Goal: Information Seeking & Learning: Learn about a topic

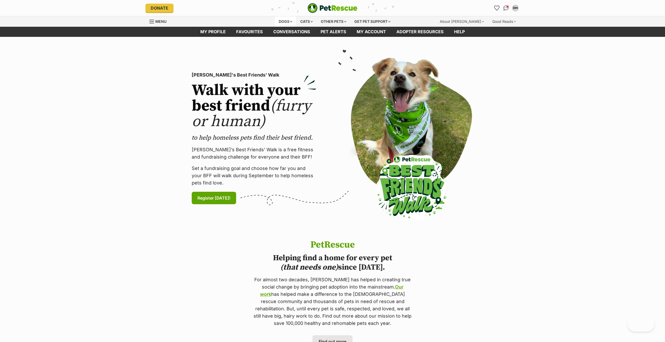
click at [276, 21] on div "Dogs" at bounding box center [285, 21] width 21 height 10
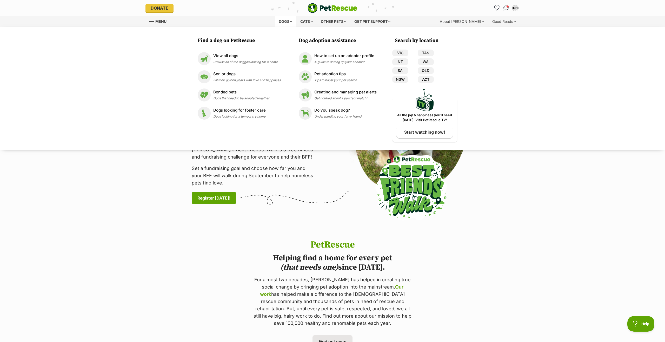
click at [425, 79] on link "ACT" at bounding box center [426, 79] width 16 height 7
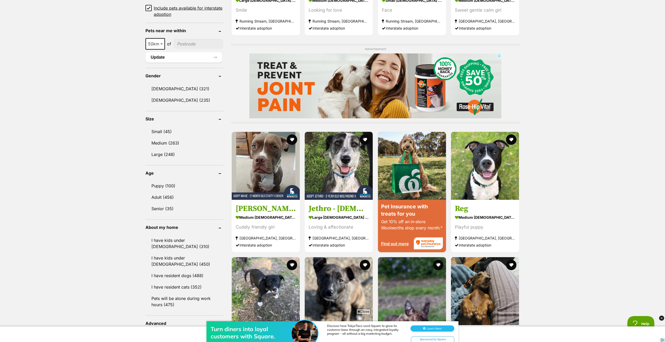
scroll to position [383, 0]
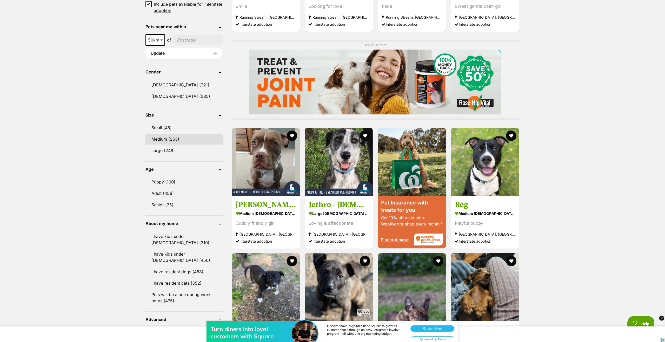
click at [156, 140] on link "Medium (263)" at bounding box center [184, 139] width 78 height 11
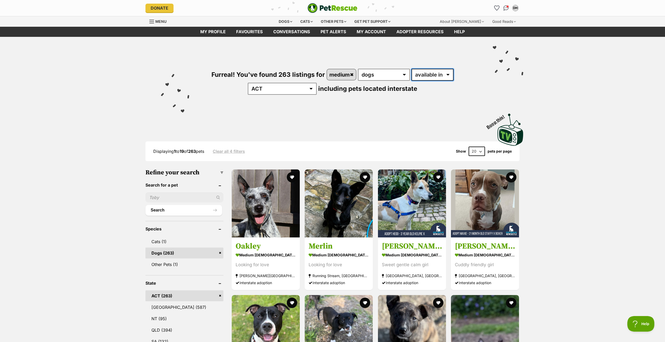
click at [435, 77] on select "available in located in" at bounding box center [432, 75] width 42 height 12
select select "disabled"
click at [411, 69] on select "available in located in" at bounding box center [432, 75] width 42 height 12
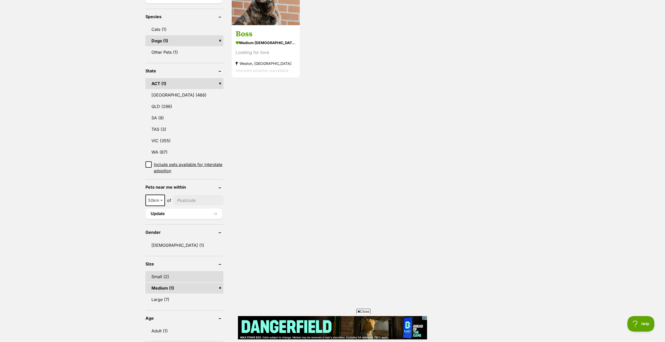
click at [159, 271] on link "Small (2)" at bounding box center [184, 276] width 78 height 11
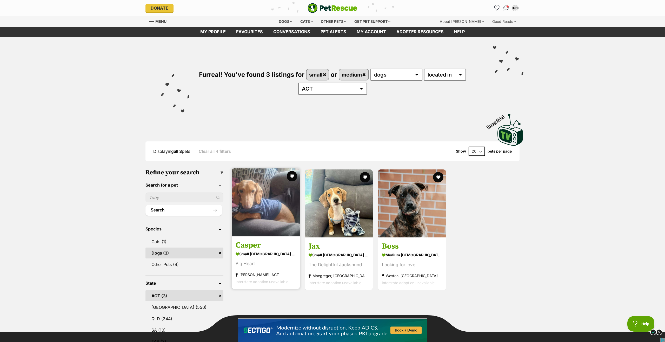
click at [252, 248] on h3 "Casper" at bounding box center [266, 246] width 60 height 10
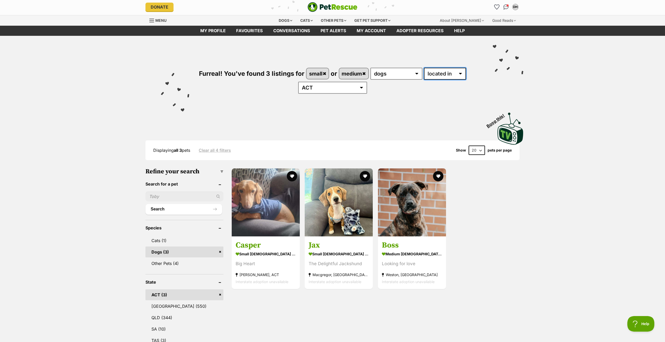
click at [441, 75] on select "available in located in" at bounding box center [445, 74] width 42 height 12
select select "enabled"
click at [424, 68] on select "available in located in" at bounding box center [445, 74] width 42 height 12
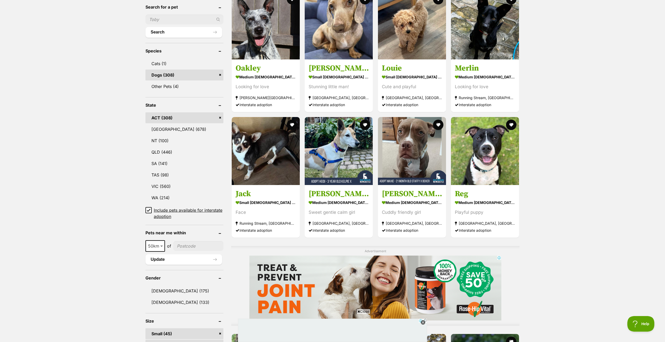
scroll to position [176, 0]
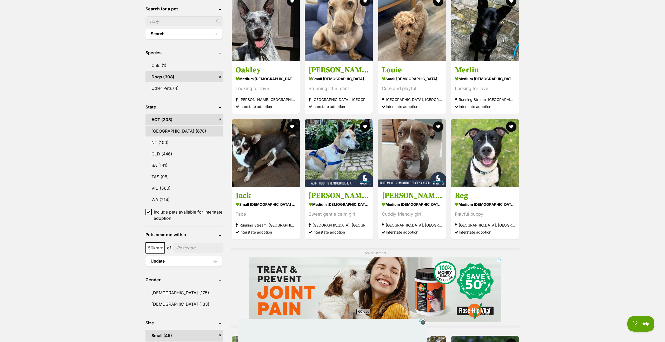
click at [160, 131] on link "[GEOGRAPHIC_DATA] (678)" at bounding box center [184, 131] width 78 height 11
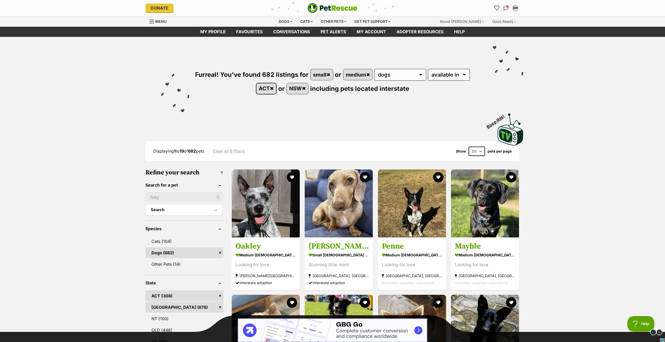
drag, startPoint x: 271, startPoint y: 88, endPoint x: 258, endPoint y: 90, distance: 13.0
click at [271, 88] on link "ACT" at bounding box center [266, 88] width 20 height 11
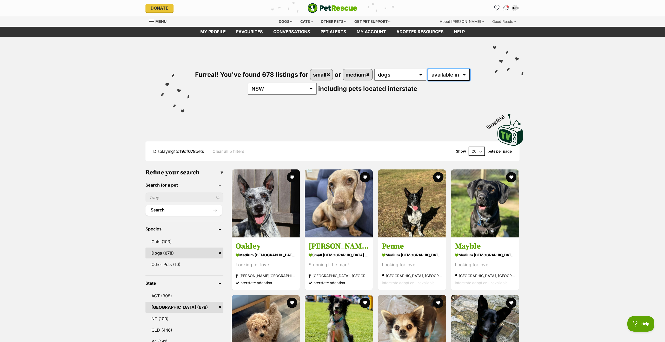
click at [446, 77] on select "available in located in" at bounding box center [449, 75] width 42 height 12
click at [428, 69] on select "available in located in" at bounding box center [449, 75] width 42 height 12
click at [444, 72] on select "available in located in" at bounding box center [449, 75] width 42 height 12
select select "disabled"
click at [428, 69] on select "available in located in" at bounding box center [449, 75] width 42 height 12
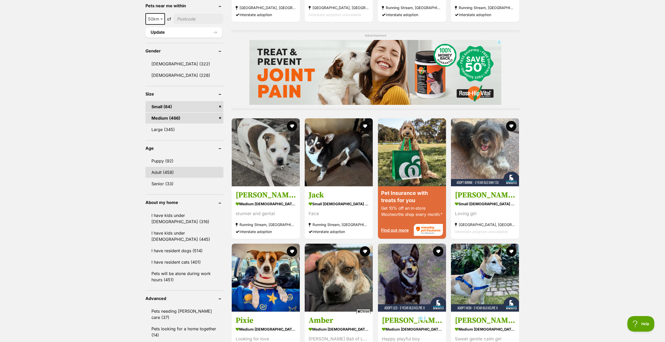
click at [165, 175] on link "Adult (458)" at bounding box center [184, 172] width 78 height 11
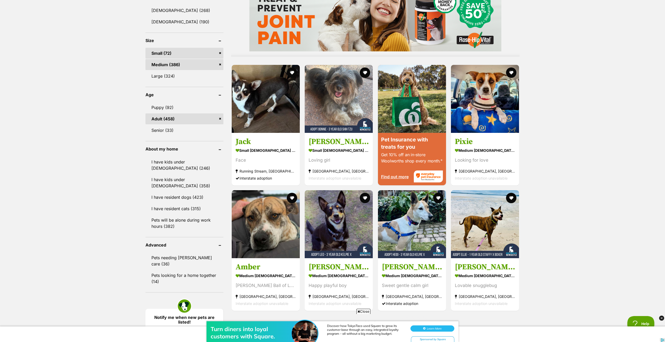
scroll to position [459, 0]
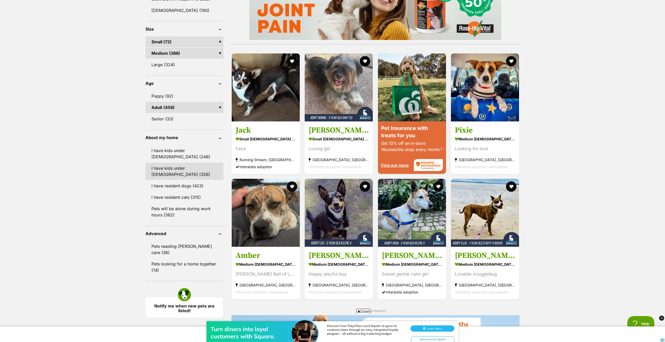
drag, startPoint x: 158, startPoint y: 171, endPoint x: 133, endPoint y: 173, distance: 24.8
click at [158, 171] on link "I have kids under [DEMOGRAPHIC_DATA] (358)" at bounding box center [184, 171] width 78 height 17
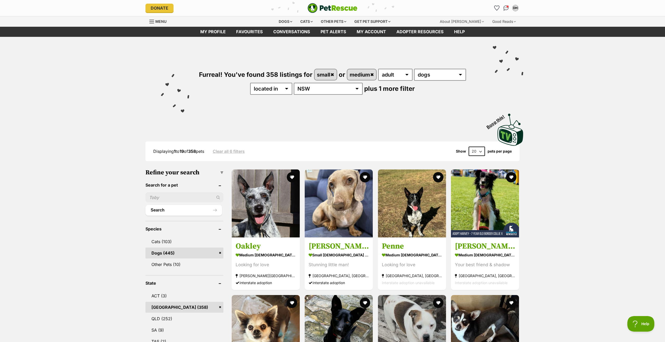
click at [475, 150] on select "20 40 60" at bounding box center [477, 151] width 16 height 9
select select "60"
click at [469, 147] on select "20 40 60" at bounding box center [477, 151] width 16 height 9
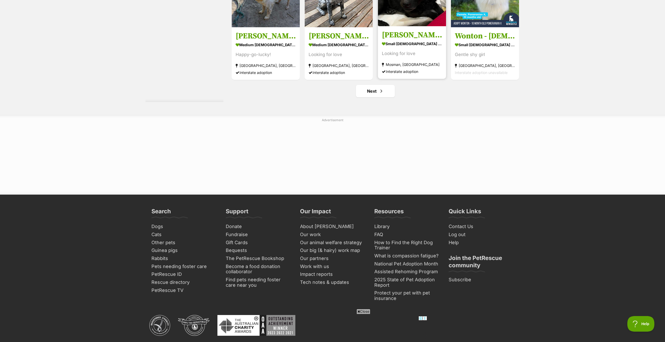
scroll to position [2755, 0]
